Goal: Ask a question: Seek information or help from site administrators or community

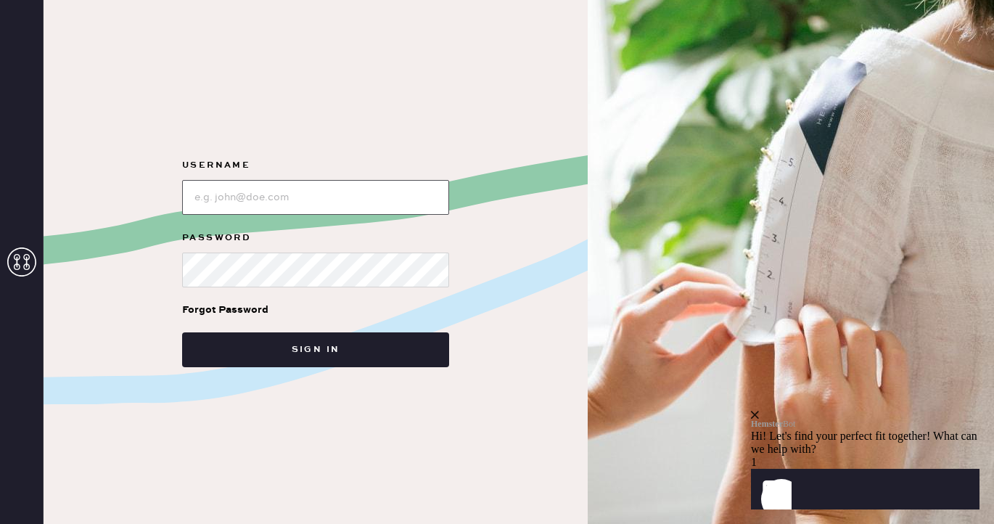
click at [423, 199] on input "loginName" at bounding box center [315, 197] width 267 height 35
click at [865, 429] on div "Hi! Let's find your perfect fit together! What can we help with?" at bounding box center [865, 442] width 228 height 26
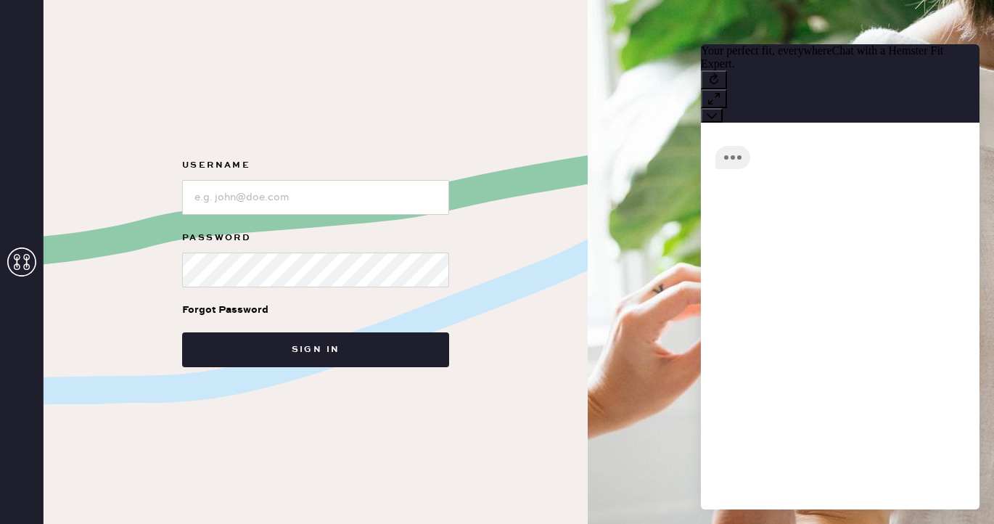
scroll to position [12, 0]
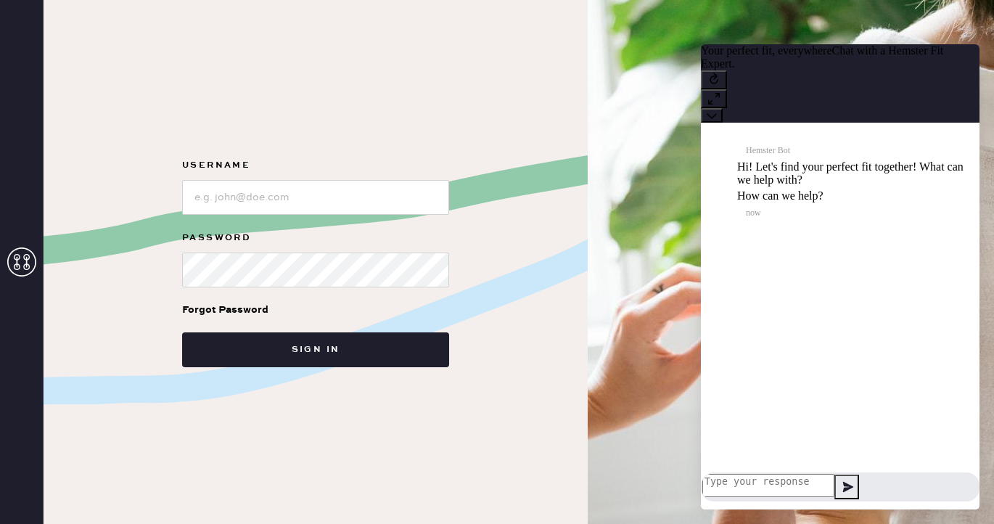
click at [777, 492] on textarea at bounding box center [768, 485] width 132 height 23
type textarea "can you check on my order"
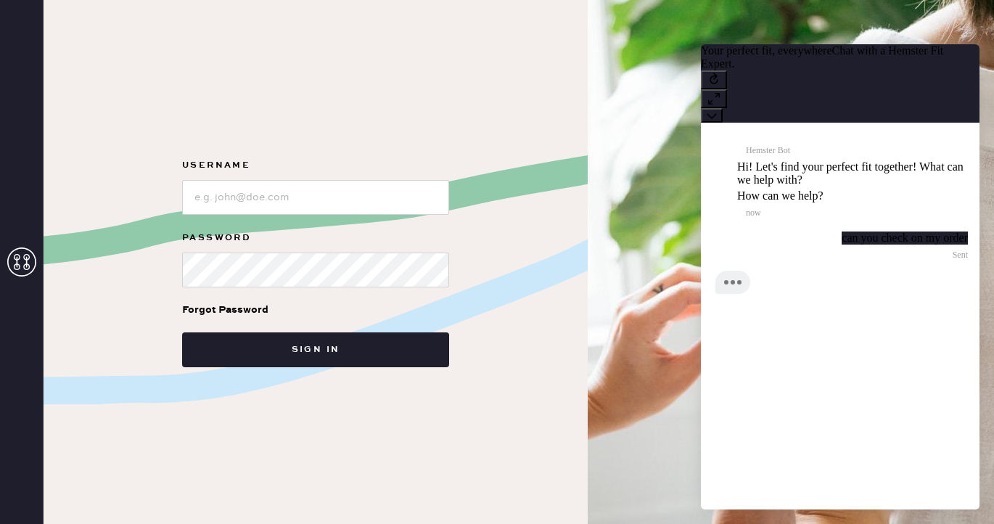
scroll to position [0, 0]
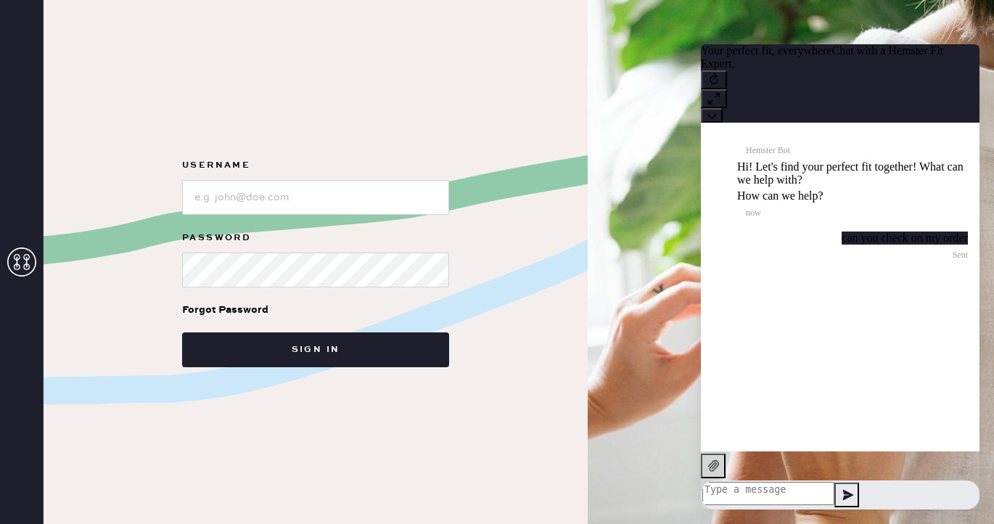
click at [756, 488] on textarea at bounding box center [768, 493] width 132 height 23
type textarea "hi"
type textarea "c"
click at [718, 73] on icon at bounding box center [713, 79] width 9 height 12
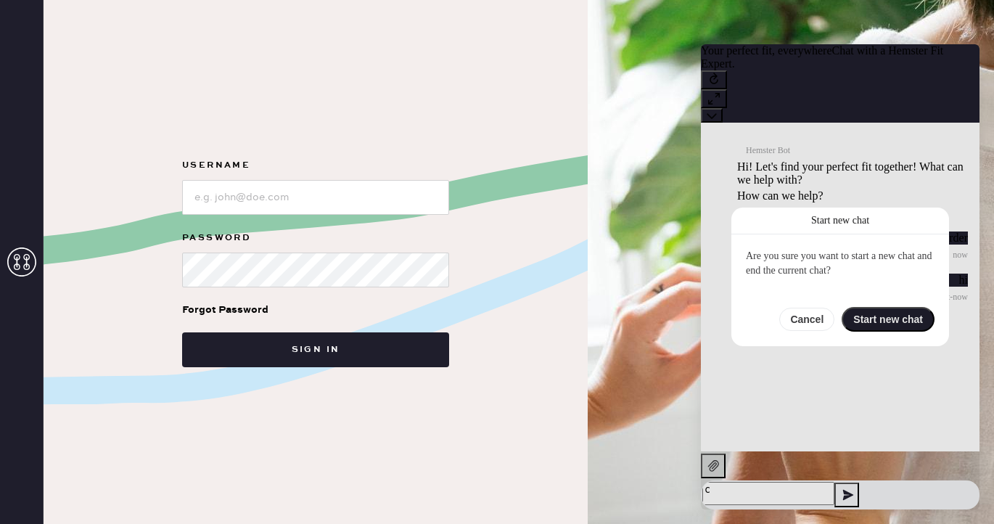
click at [875, 319] on button "Start new chat" at bounding box center [887, 319] width 93 height 25
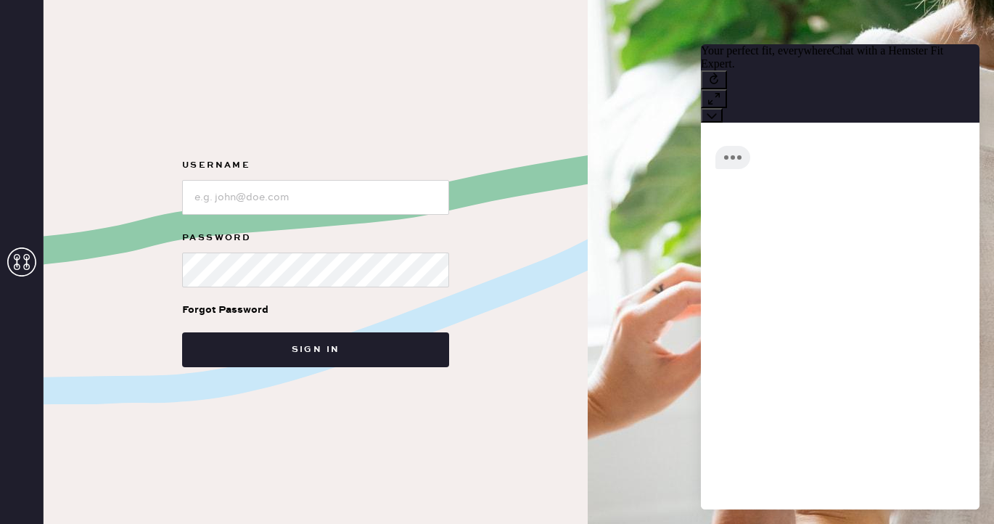
scroll to position [12, 0]
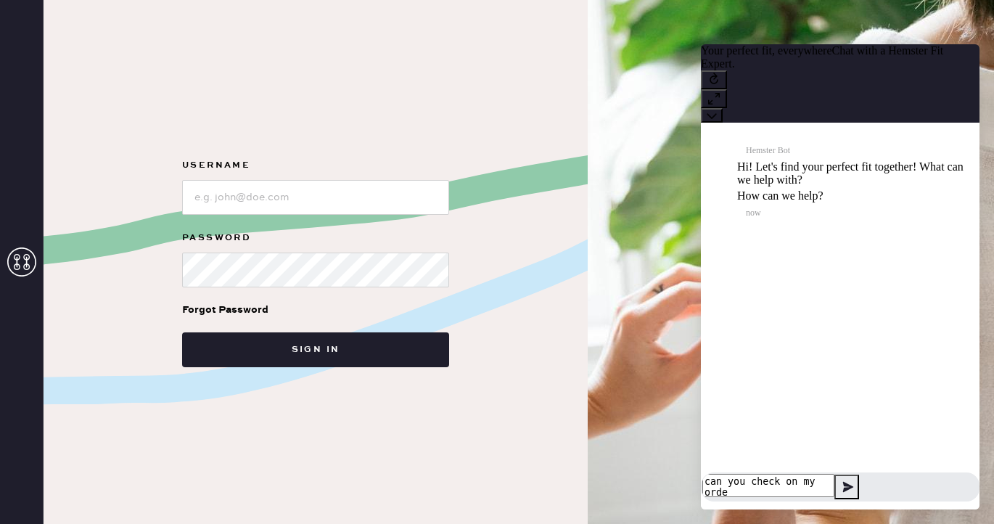
type textarea "can you check on my order"
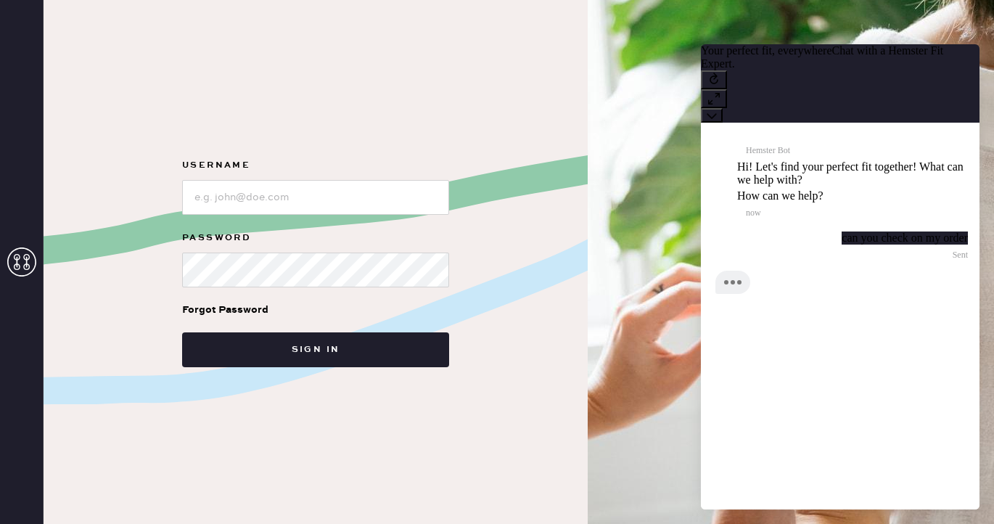
scroll to position [0, 0]
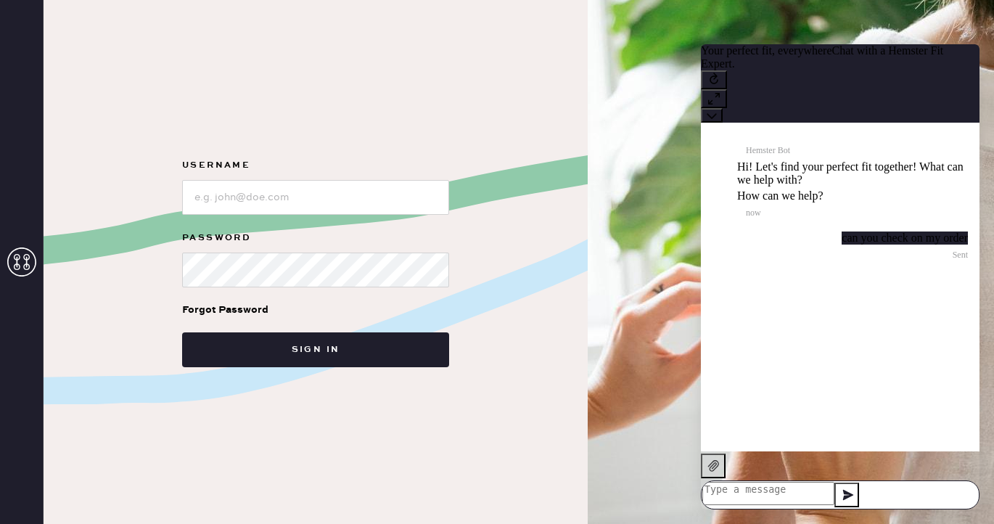
click at [762, 487] on textarea at bounding box center [768, 493] width 132 height 23
paste textarea "80998"
type textarea "80998"
